Goal: Task Accomplishment & Management: Manage account settings

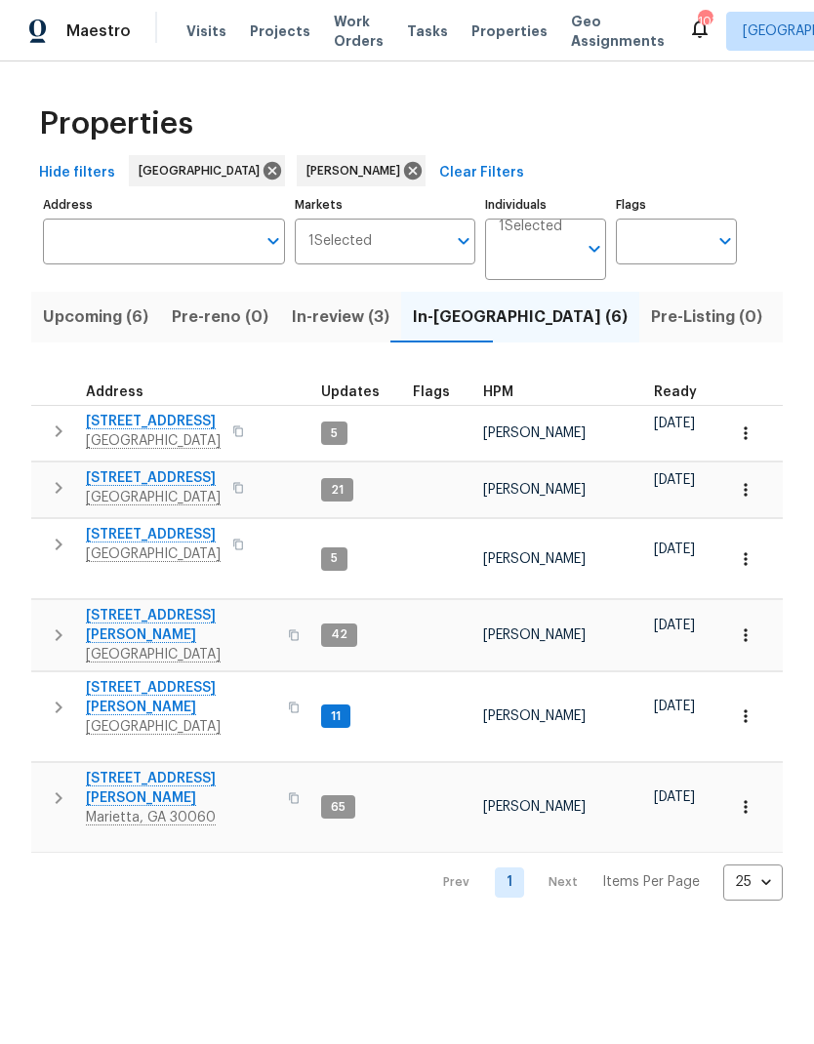
click at [748, 549] on icon "button" at bounding box center [746, 559] width 20 height 20
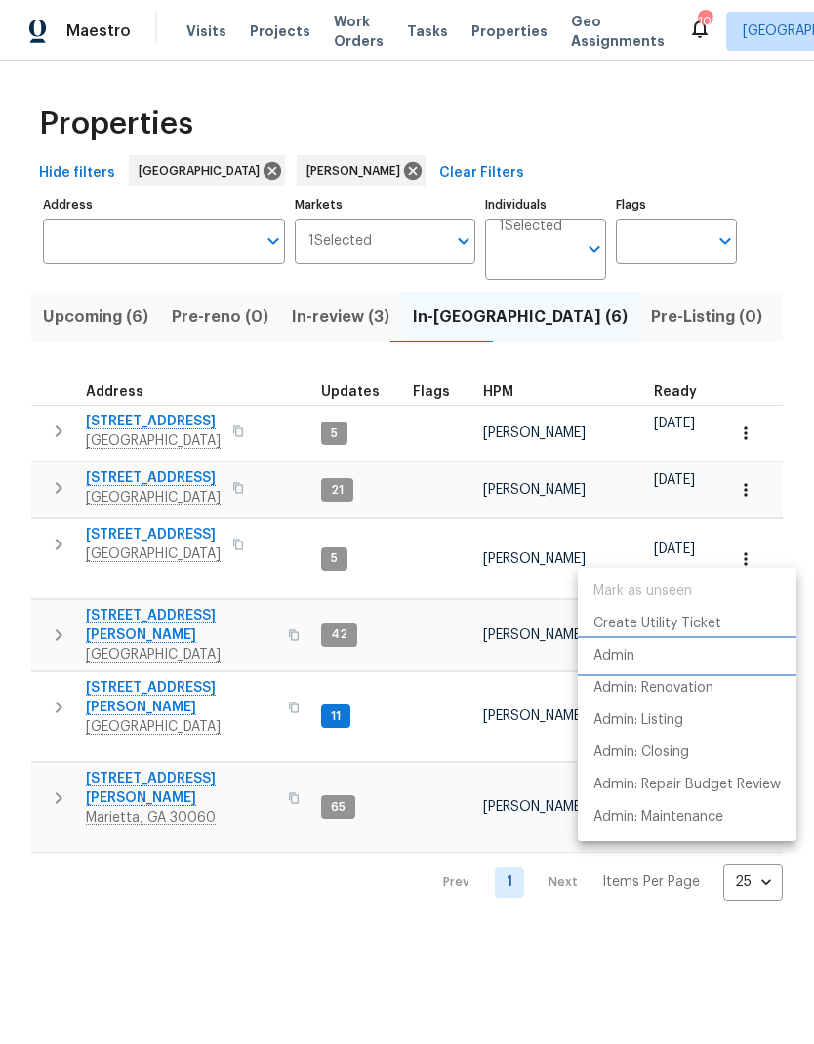
click at [625, 660] on p "Admin" at bounding box center [613, 656] width 41 height 20
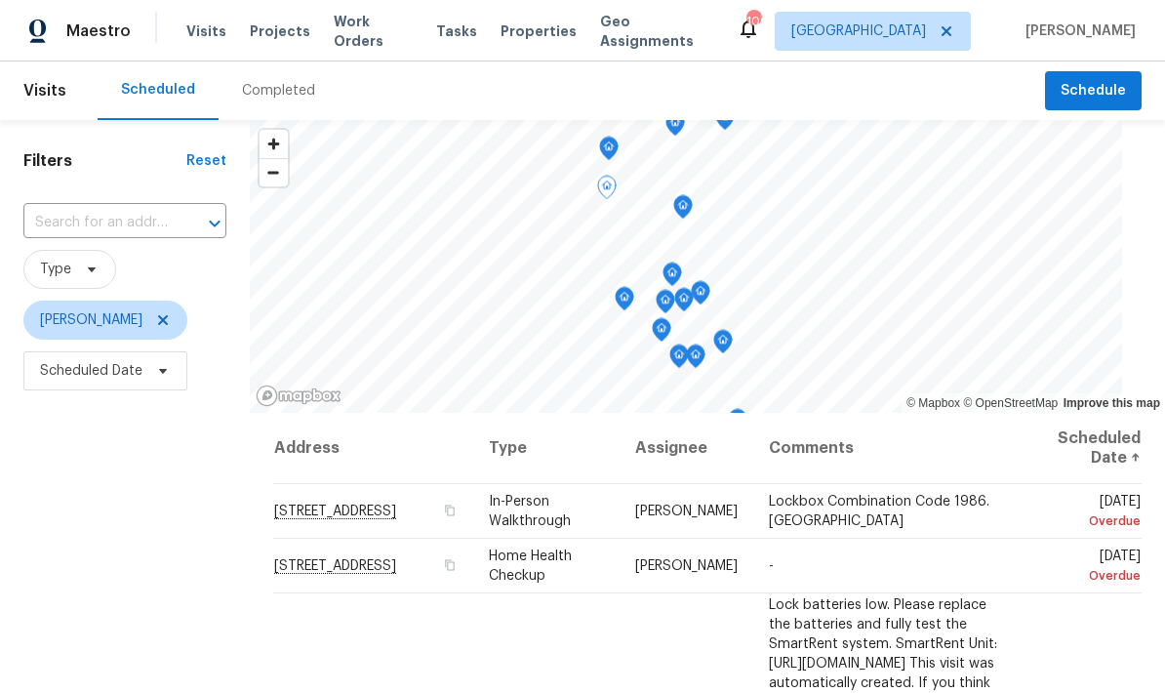
click at [0, 0] on icon at bounding box center [0, 0] width 0 height 0
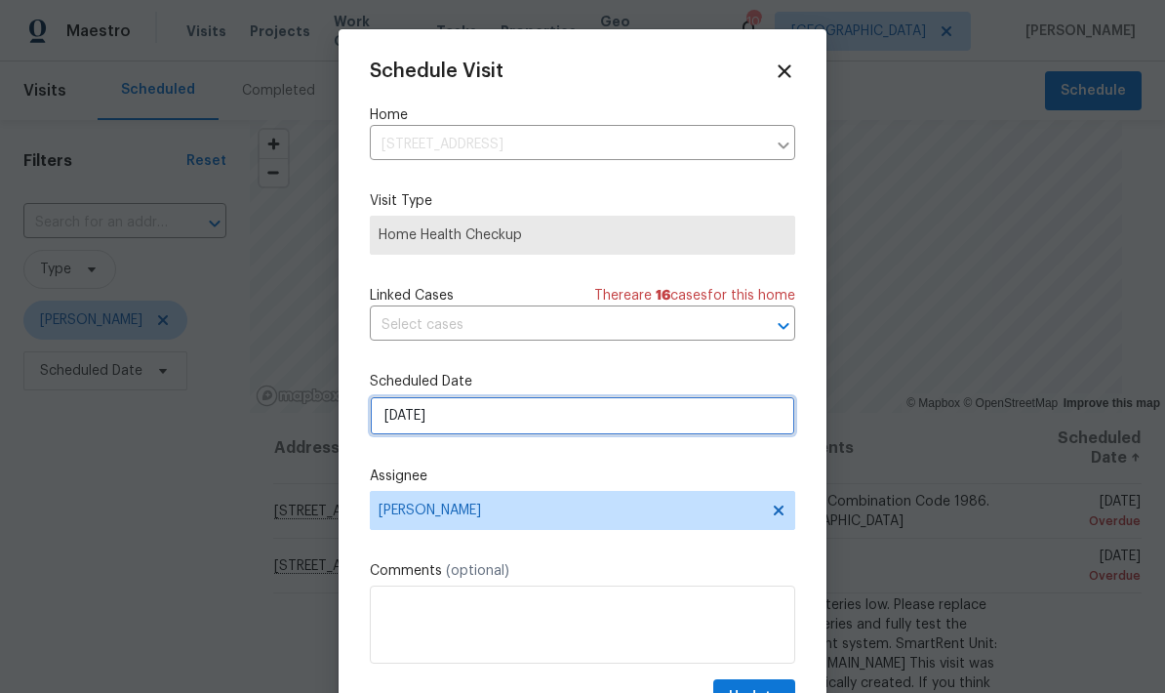
click at [548, 421] on input "[DATE]" at bounding box center [583, 415] width 426 height 39
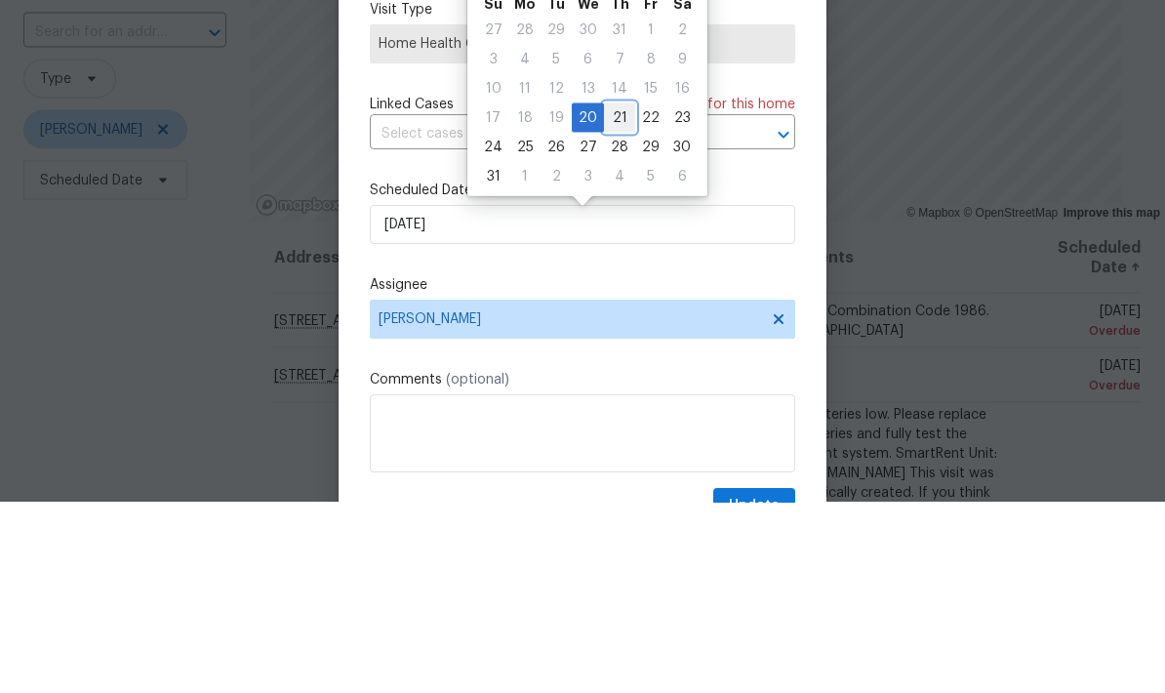
click at [614, 295] on div "21" at bounding box center [619, 308] width 31 height 27
type input "[DATE]"
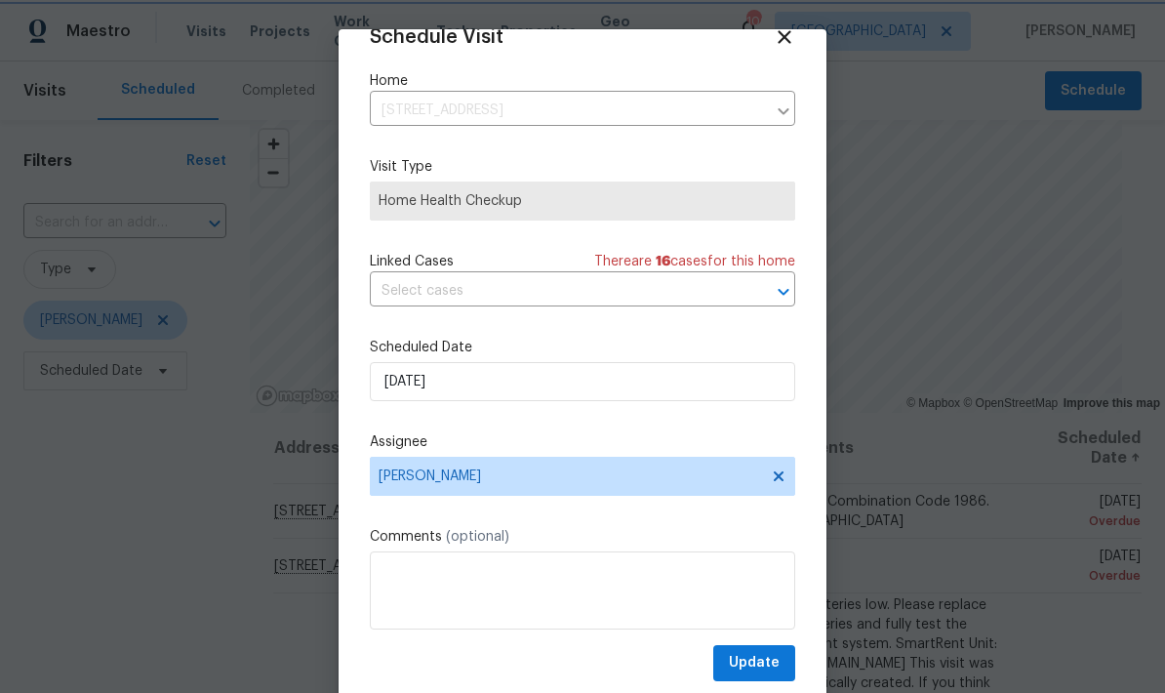
scroll to position [38, 0]
click at [780, 665] on button "Update" at bounding box center [754, 663] width 82 height 36
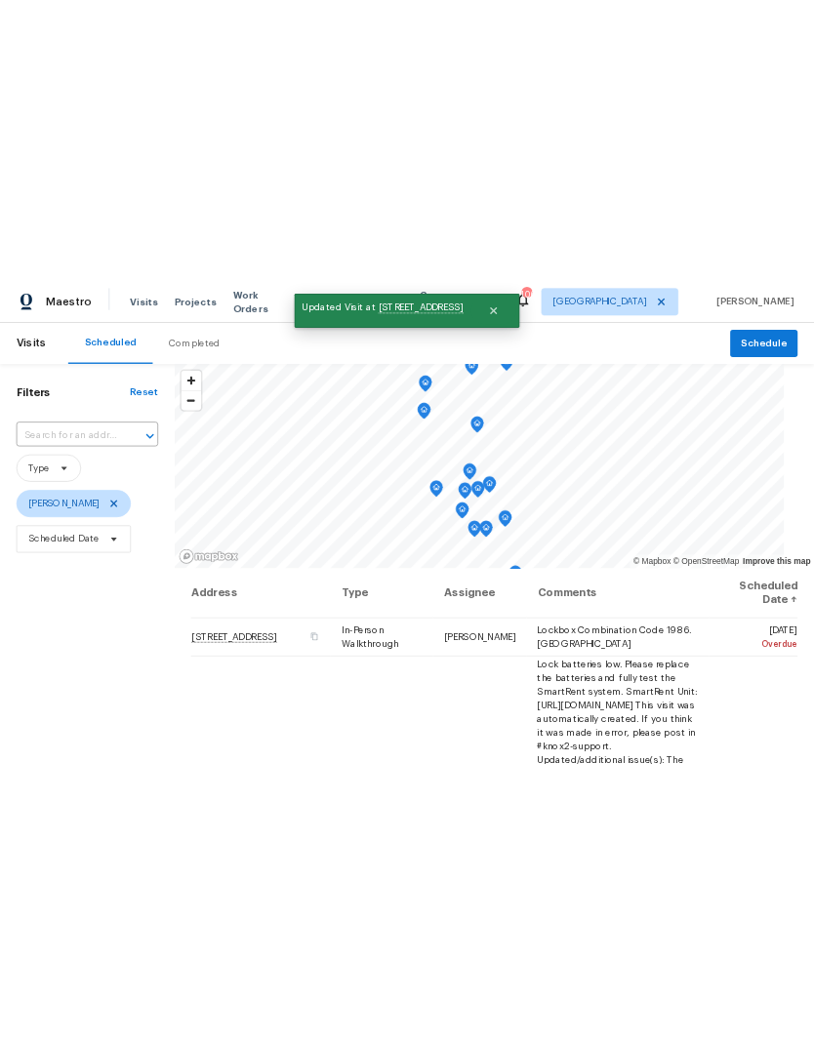
scroll to position [0, 0]
